Goal: Transaction & Acquisition: Subscribe to service/newsletter

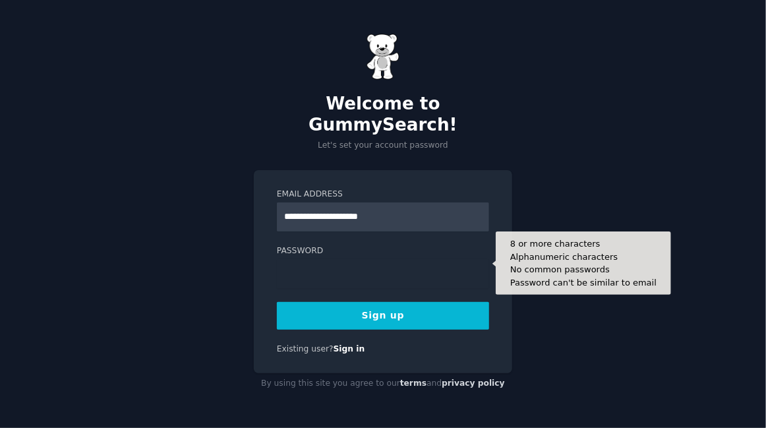
type input "**********"
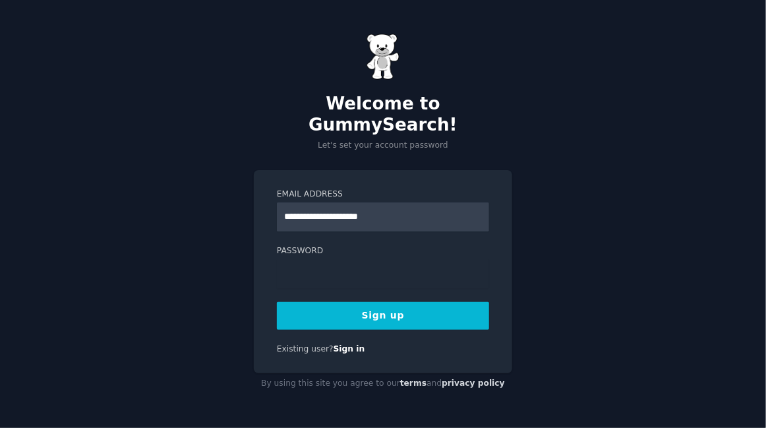
click at [424, 312] on button "Sign up" at bounding box center [383, 316] width 212 height 28
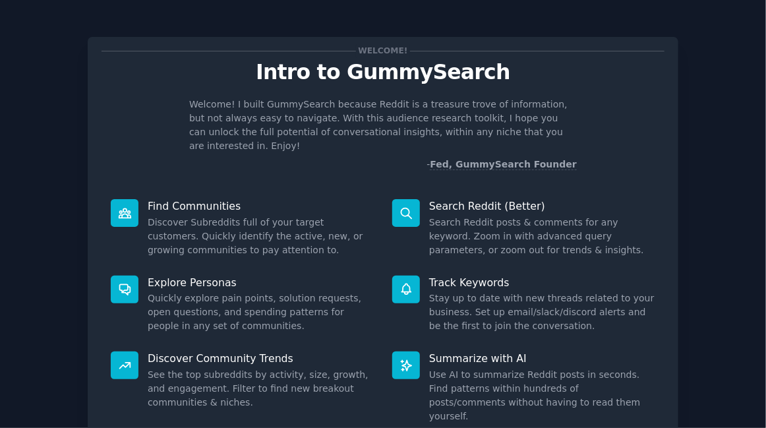
click at [689, 104] on div "Welcome! Intro to GummySearch Welcome! I built GummySearch because Reddit is a …" at bounding box center [383, 271] width 730 height 507
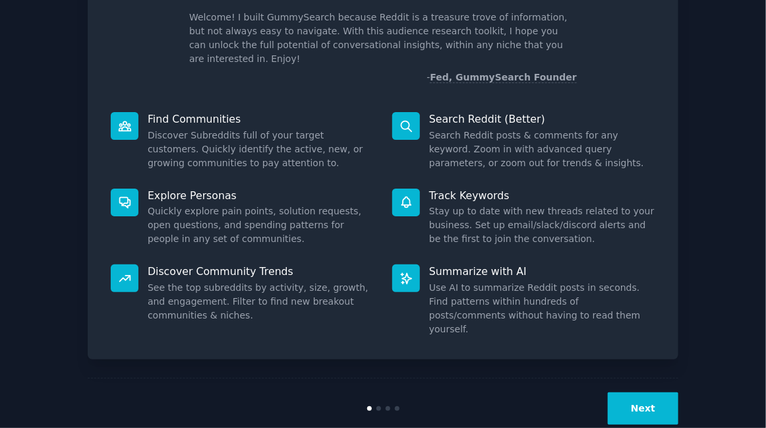
click at [636, 392] on button "Next" at bounding box center [643, 408] width 71 height 32
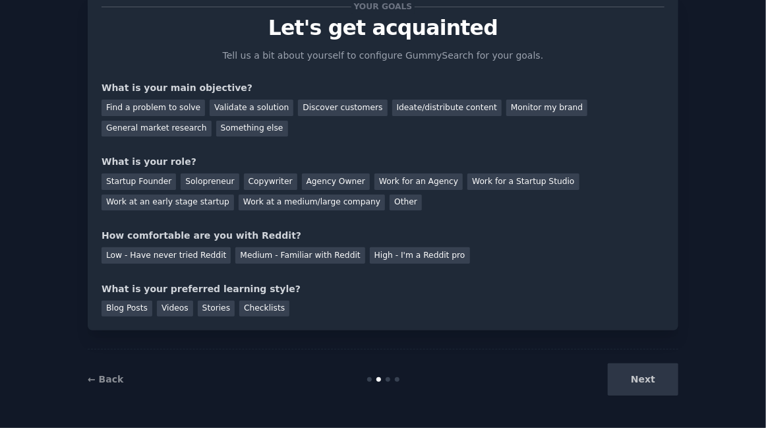
scroll to position [44, 0]
click at [183, 130] on div "General market research" at bounding box center [157, 129] width 110 height 16
click at [311, 108] on div "Discover customers" at bounding box center [342, 108] width 89 height 16
click at [171, 132] on div "General market research" at bounding box center [157, 129] width 110 height 16
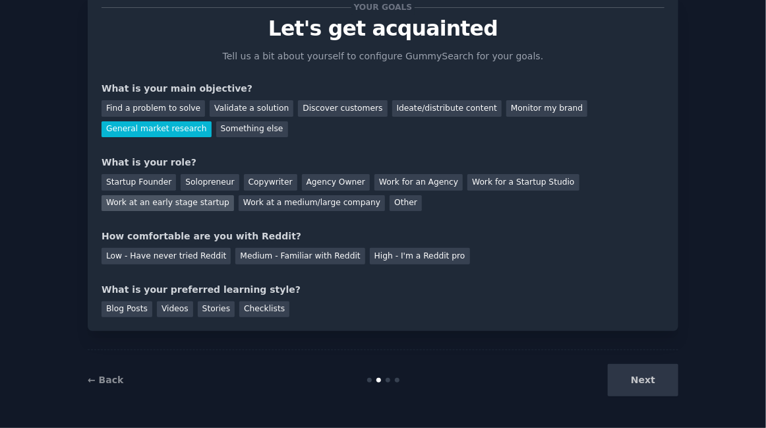
click at [188, 206] on div "Work at an early stage startup" at bounding box center [168, 203] width 133 height 16
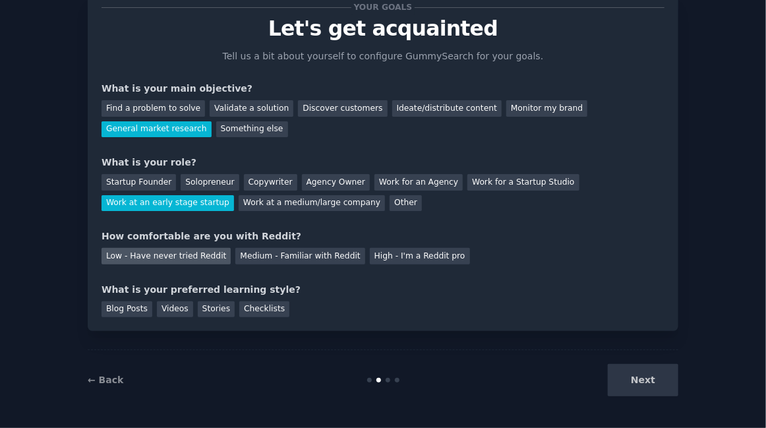
click at [216, 253] on div "Low - Have never tried Reddit" at bounding box center [166, 256] width 129 height 16
click at [179, 314] on div "Videos" at bounding box center [175, 309] width 36 height 16
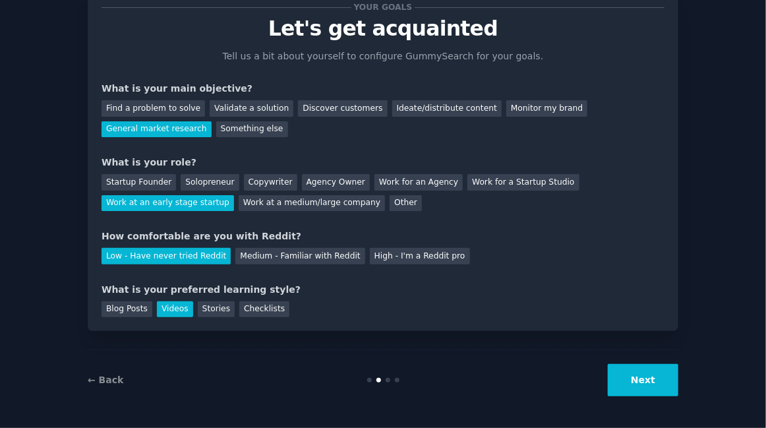
click at [619, 367] on button "Next" at bounding box center [643, 380] width 71 height 32
